Goal: Information Seeking & Learning: Get advice/opinions

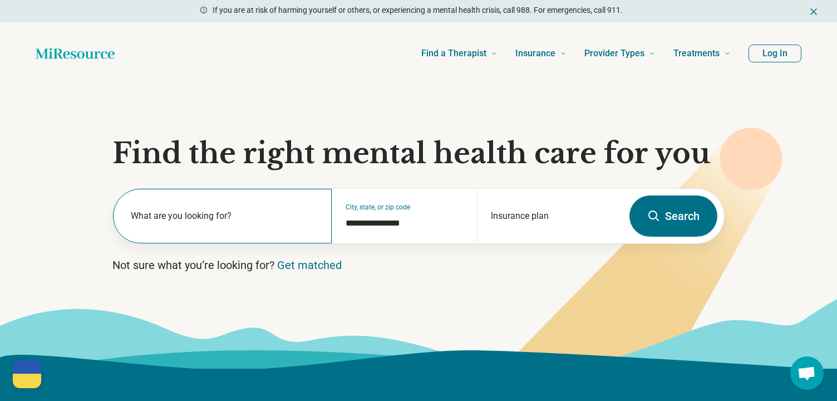
click at [208, 211] on label "What are you looking for?" at bounding box center [224, 215] width 187 height 13
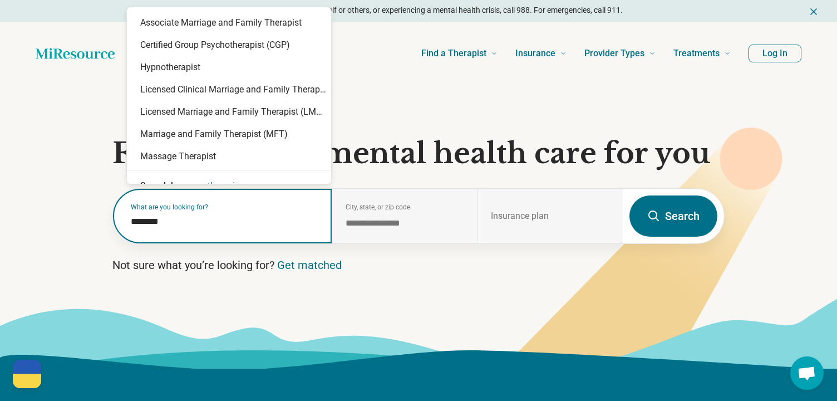
type input "*********"
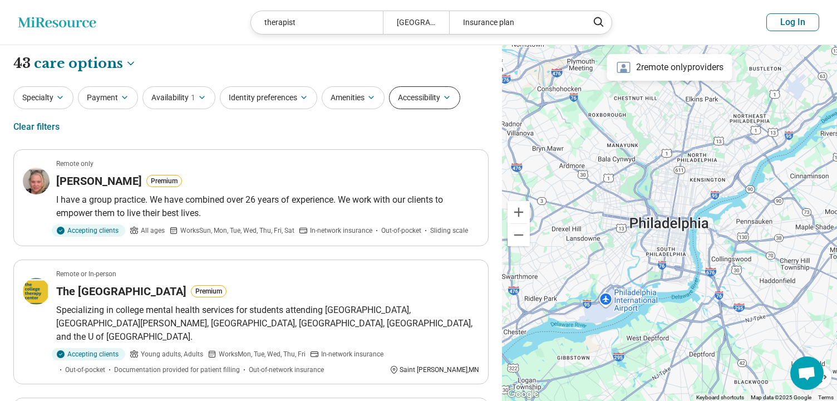
click at [440, 99] on button "Accessibility" at bounding box center [424, 97] width 71 height 23
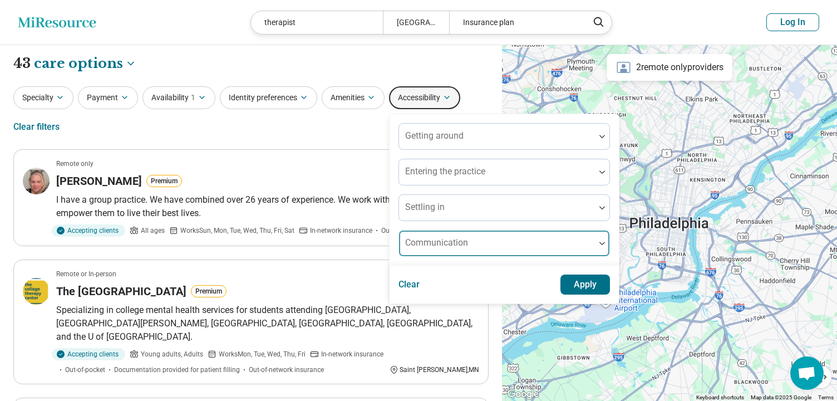
click at [605, 242] on img at bounding box center [602, 242] width 6 height 3
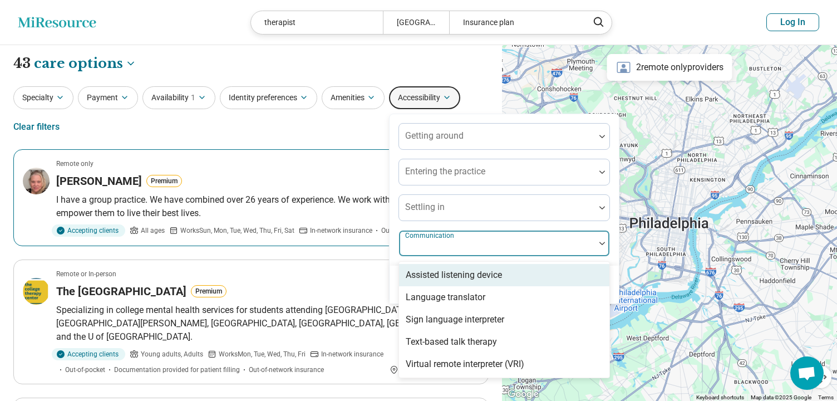
click at [356, 165] on div "Remote only" at bounding box center [267, 164] width 423 height 10
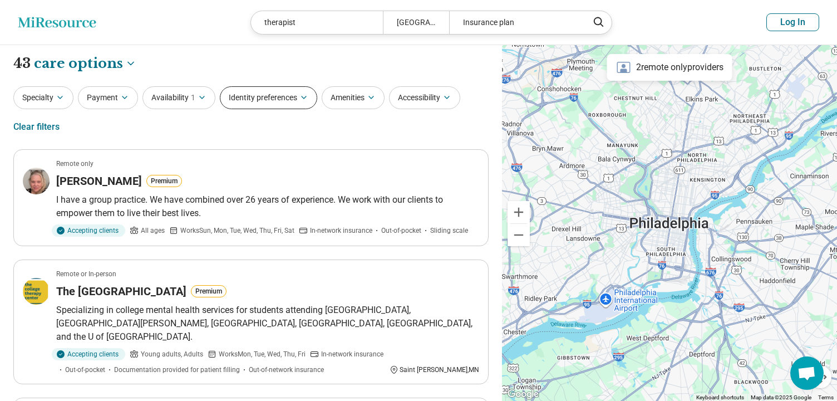
click at [267, 96] on button "Identity preferences" at bounding box center [268, 97] width 97 height 23
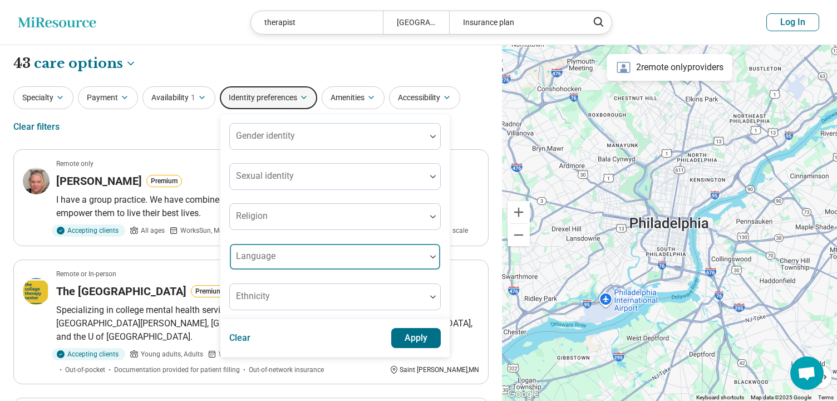
click at [433, 256] on div at bounding box center [433, 257] width 14 height 26
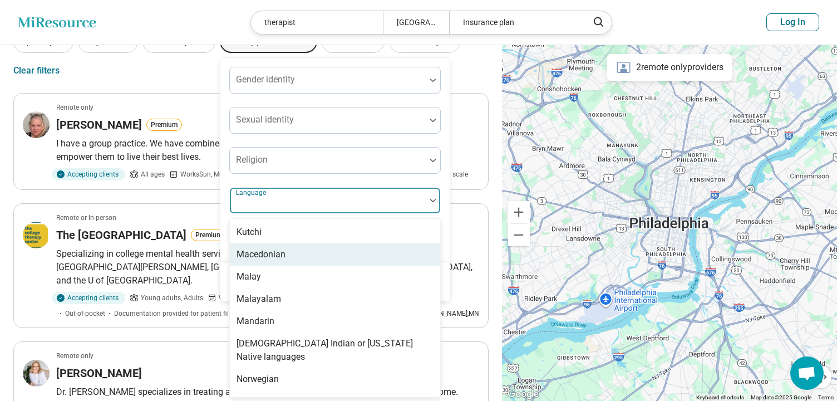
scroll to position [668, 0]
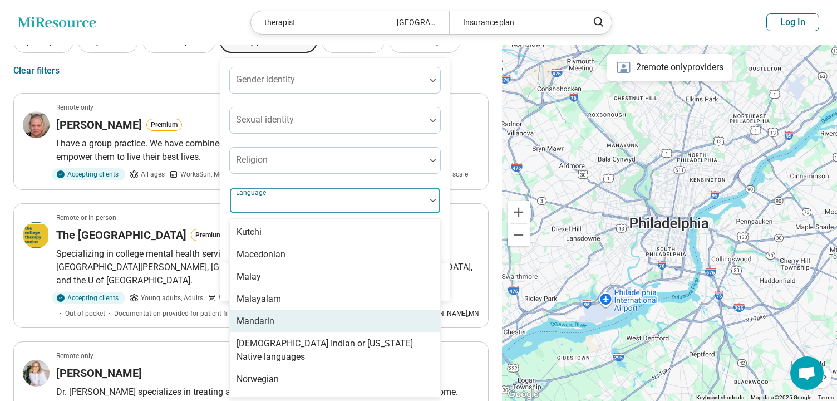
click at [281, 319] on div "Mandarin" at bounding box center [335, 321] width 210 height 22
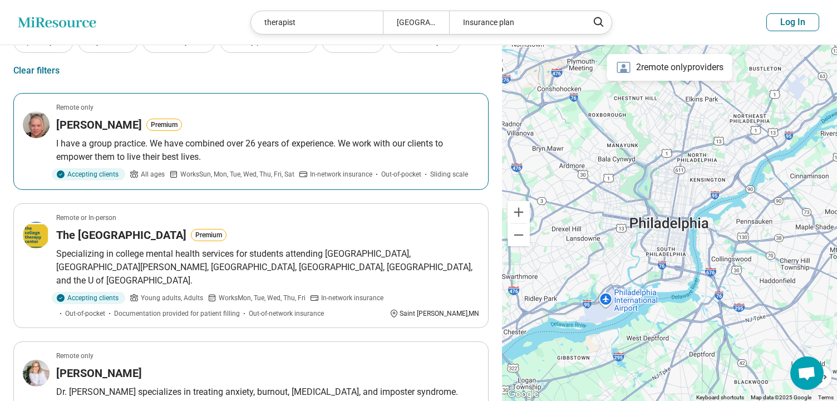
scroll to position [0, 0]
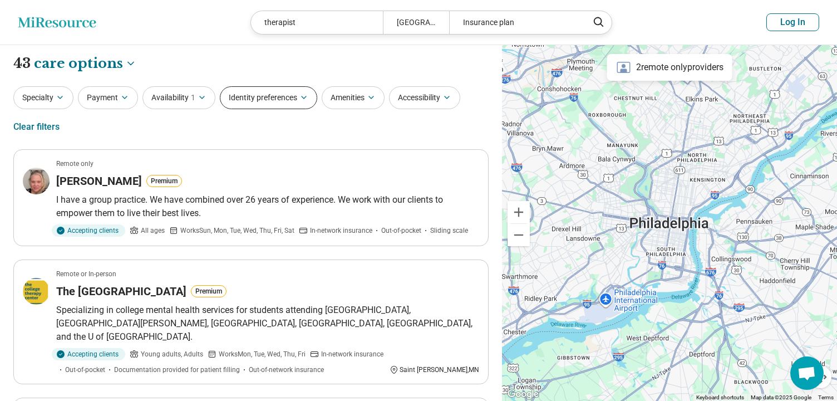
click at [298, 100] on button "Identity preferences" at bounding box center [268, 97] width 97 height 23
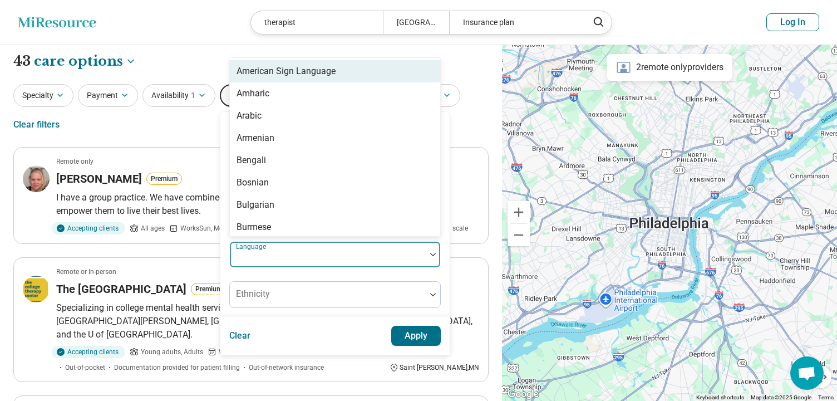
click at [431, 255] on div at bounding box center [433, 254] width 14 height 26
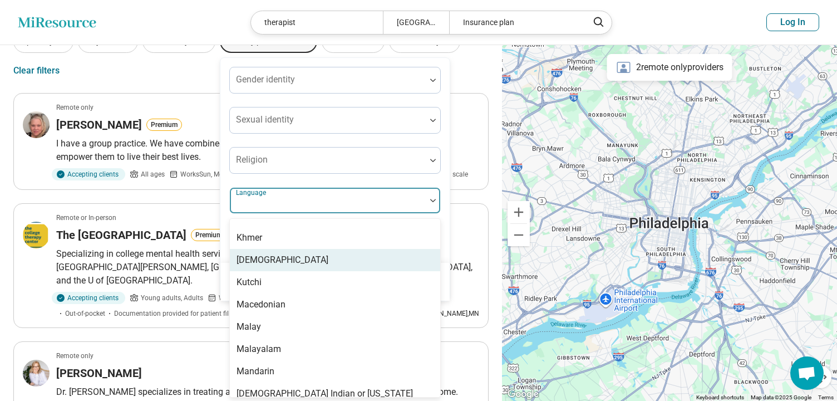
scroll to position [618, 0]
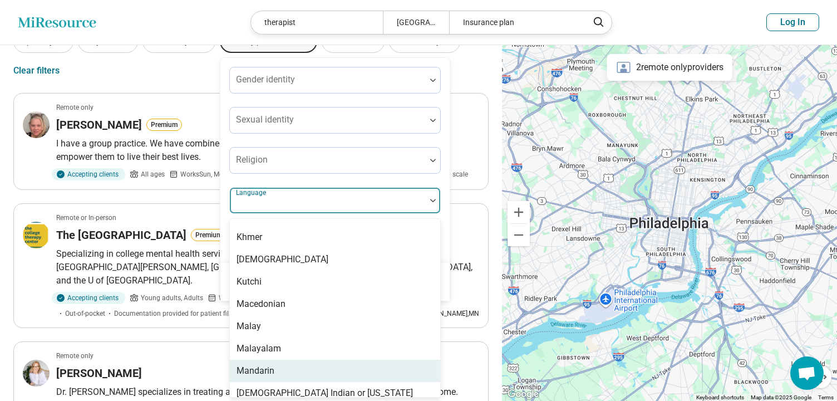
click at [264, 365] on div "Mandarin" at bounding box center [255, 370] width 38 height 13
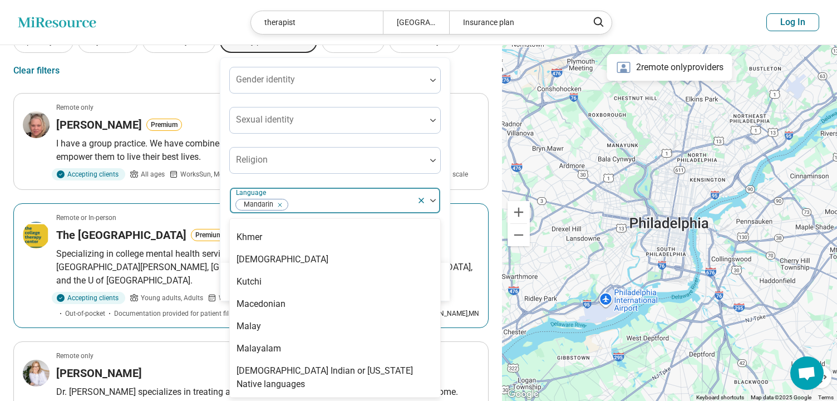
click at [461, 230] on div "The College Therapy Center Premium" at bounding box center [267, 235] width 423 height 16
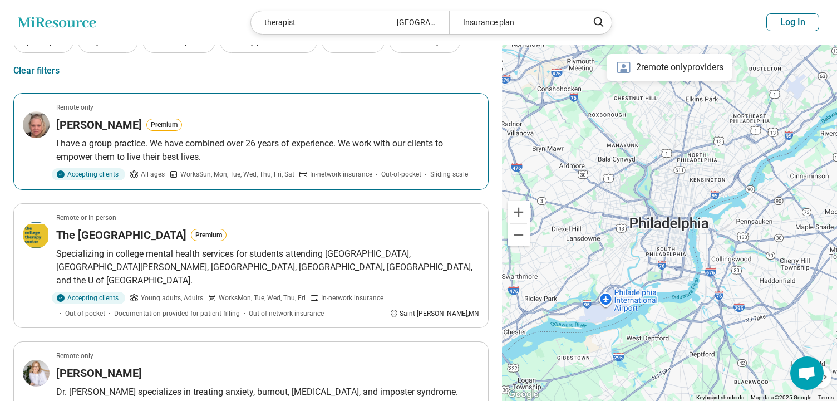
scroll to position [0, 0]
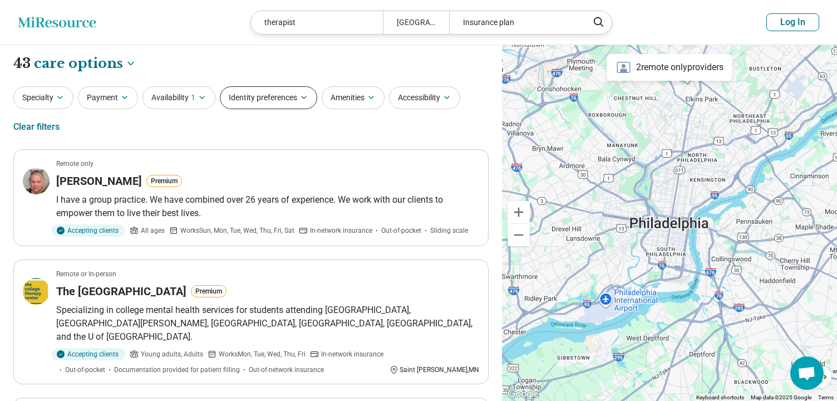
click at [269, 97] on button "Identity preferences" at bounding box center [268, 97] width 97 height 23
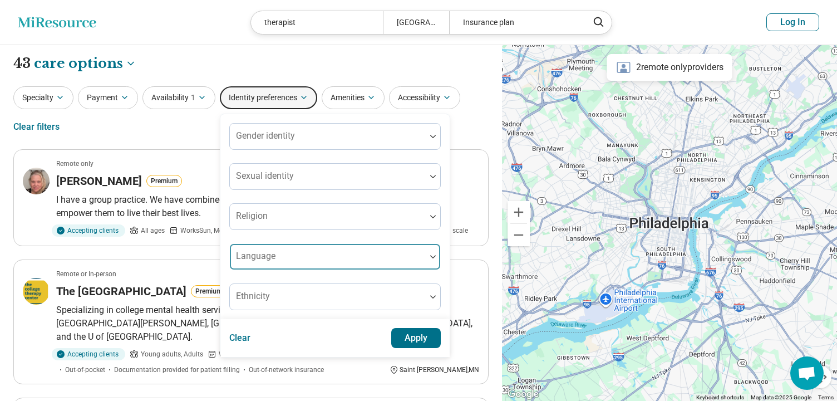
click at [433, 258] on div at bounding box center [433, 257] width 14 height 26
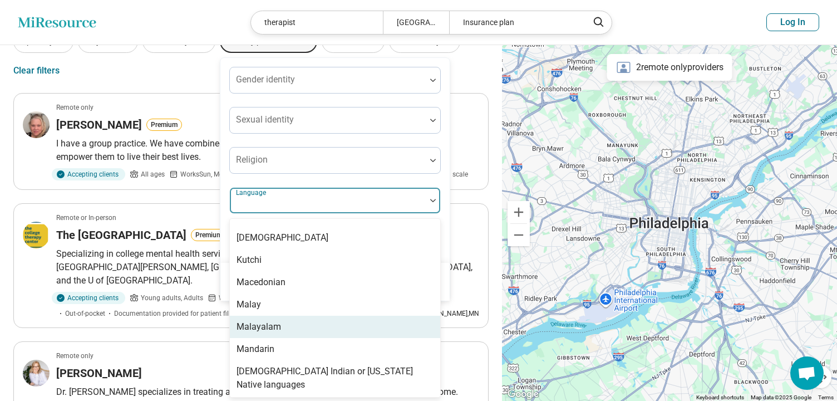
scroll to position [640, 0]
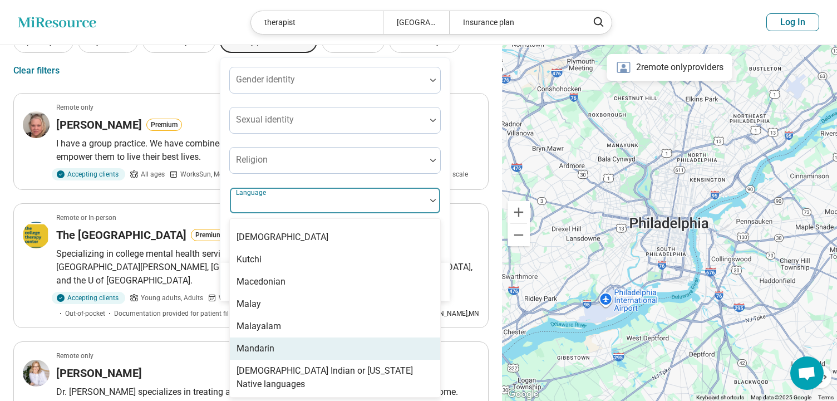
click at [320, 342] on div "Mandarin" at bounding box center [335, 348] width 210 height 22
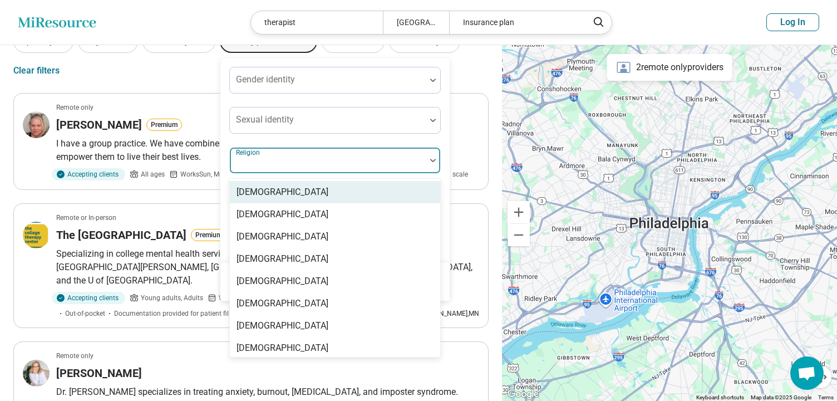
click at [336, 161] on div at bounding box center [327, 165] width 187 height 16
click at [447, 96] on div "Gender identity Sexual identity 15 results available. Use Up and Down to choose…" at bounding box center [334, 160] width 229 height 205
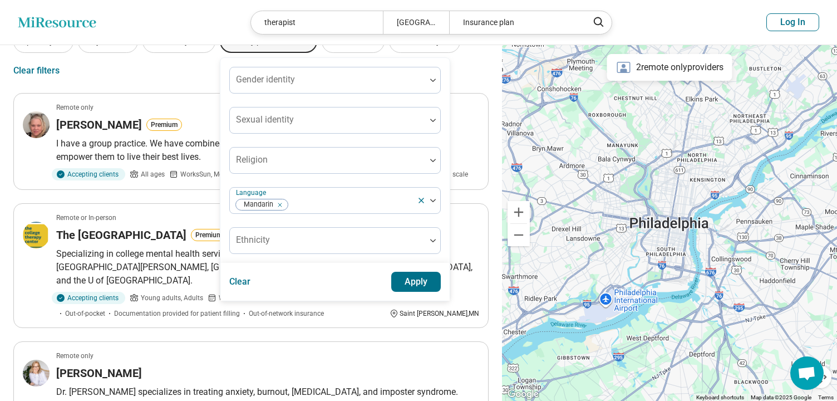
click at [422, 274] on button "Apply" at bounding box center [416, 281] width 50 height 20
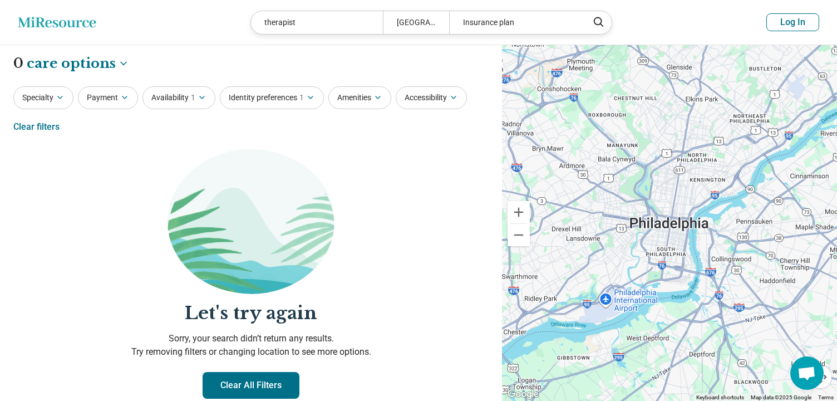
click at [228, 384] on button "Clear All Filters" at bounding box center [250, 385] width 97 height 27
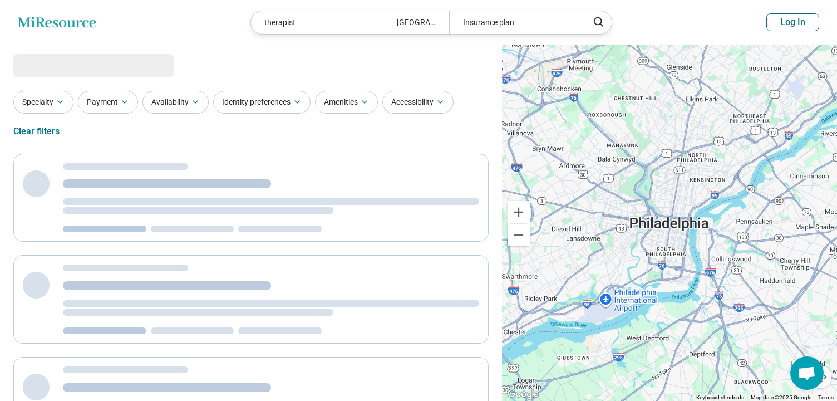
select select "***"
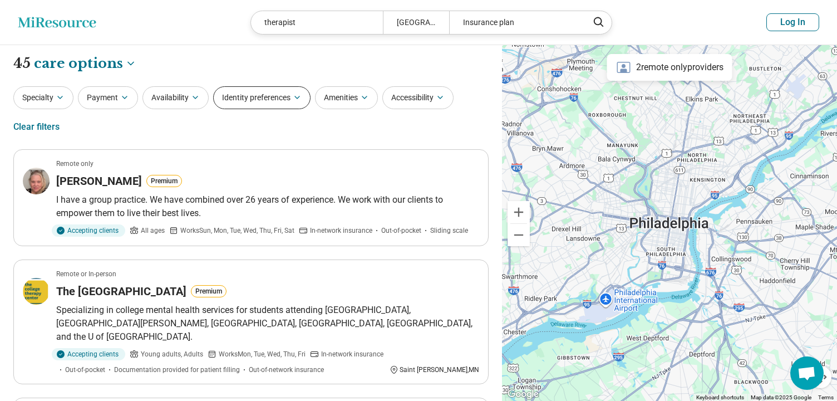
click at [263, 96] on button "Identity preferences" at bounding box center [261, 97] width 97 height 23
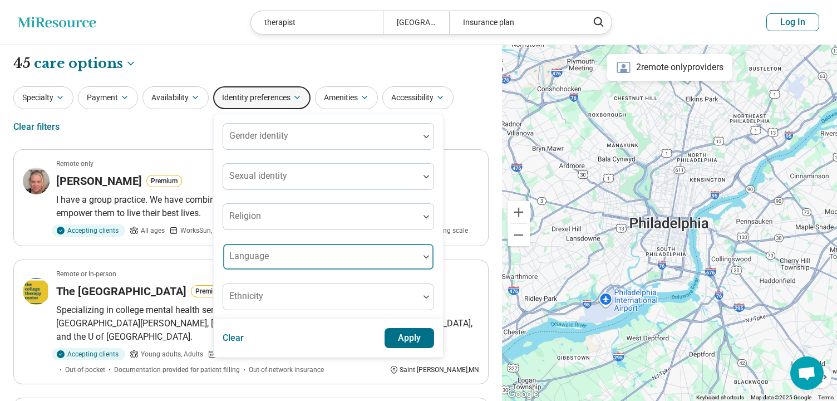
click at [424, 256] on div at bounding box center [426, 257] width 14 height 26
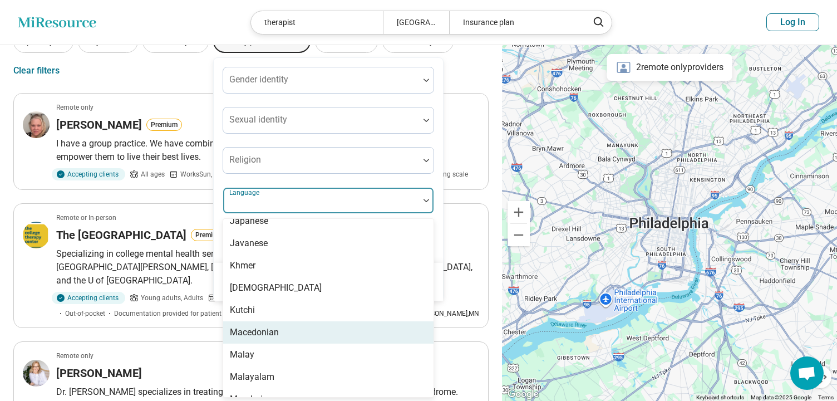
scroll to position [676, 0]
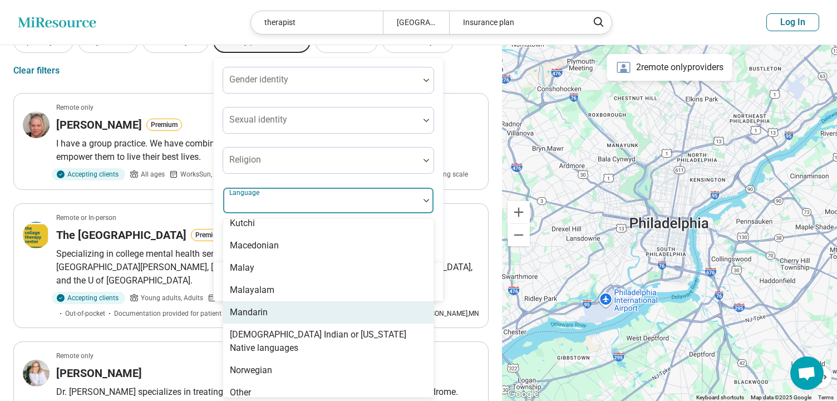
click at [254, 309] on div "Mandarin" at bounding box center [249, 311] width 38 height 13
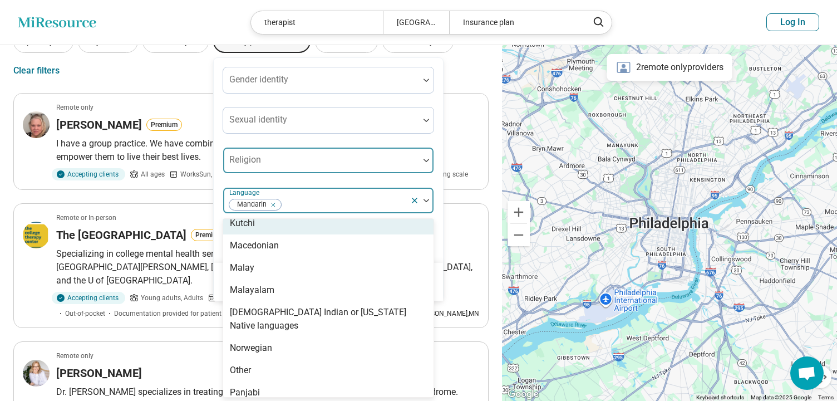
click at [357, 159] on div at bounding box center [321, 165] width 187 height 16
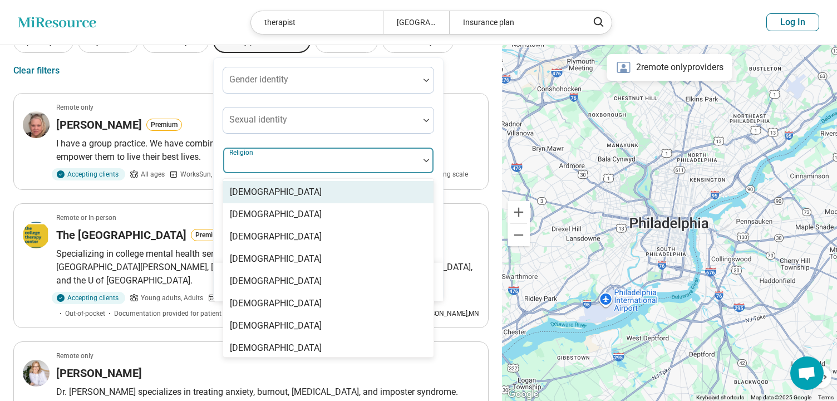
click at [432, 139] on div "Gender identity Sexual identity 15 results available. Use Up and Down to choose…" at bounding box center [328, 160] width 211 height 187
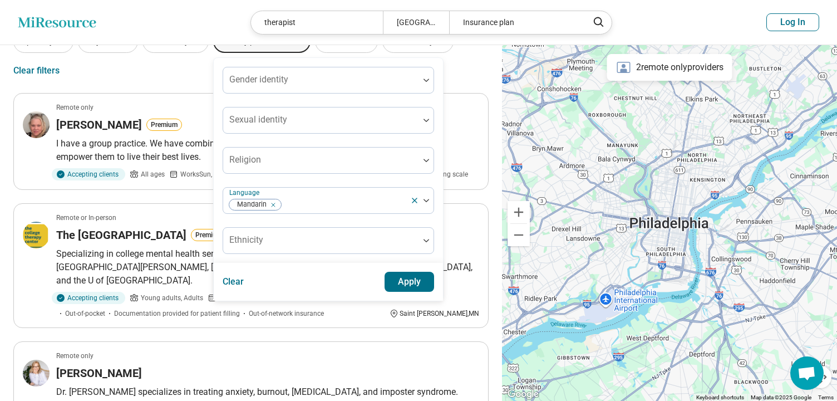
click at [403, 278] on button "Apply" at bounding box center [409, 281] width 50 height 20
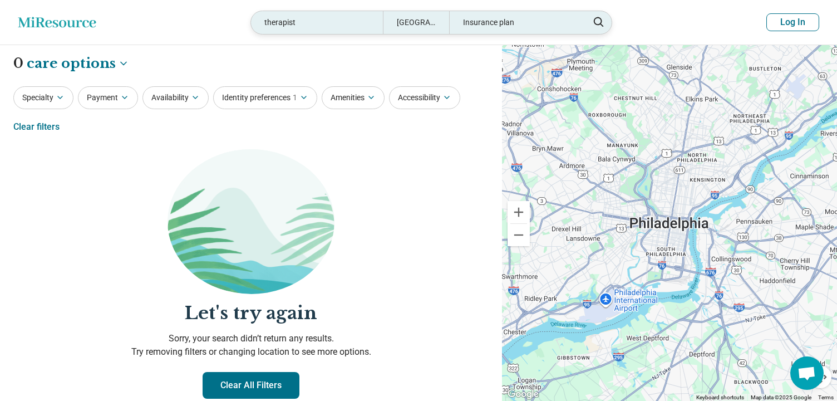
click at [494, 21] on div "Insurance plan" at bounding box center [515, 22] width 132 height 23
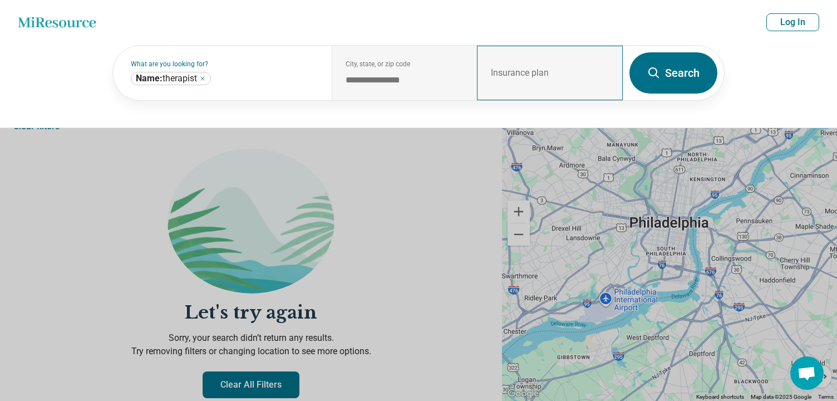
click at [547, 70] on div "Insurance plan" at bounding box center [550, 73] width 146 height 55
